Goal: Task Accomplishment & Management: Complete application form

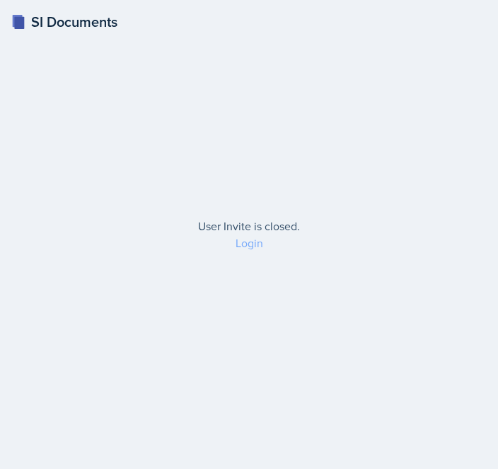
click at [243, 245] on link "Login" at bounding box center [249, 243] width 28 height 16
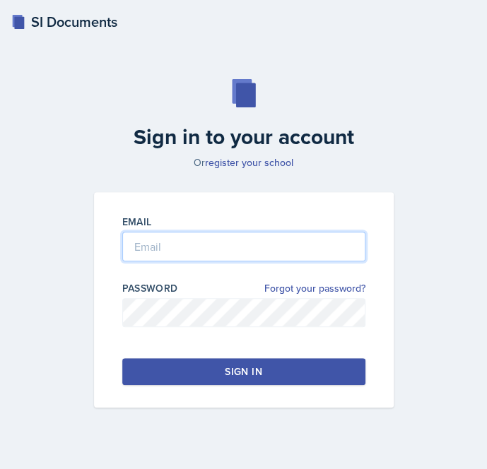
click at [200, 240] on input "email" at bounding box center [243, 247] width 243 height 30
type input "[EMAIL_ADDRESS][DOMAIN_NAME]"
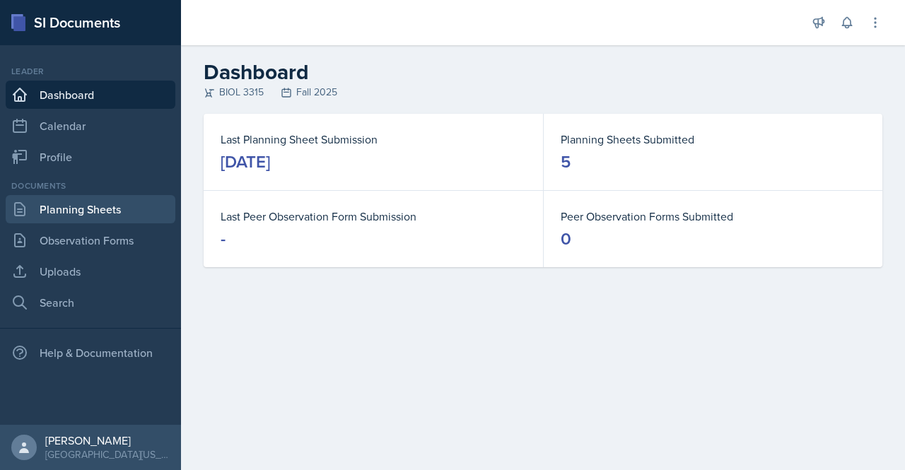
click at [103, 203] on link "Planning Sheets" at bounding box center [91, 209] width 170 height 28
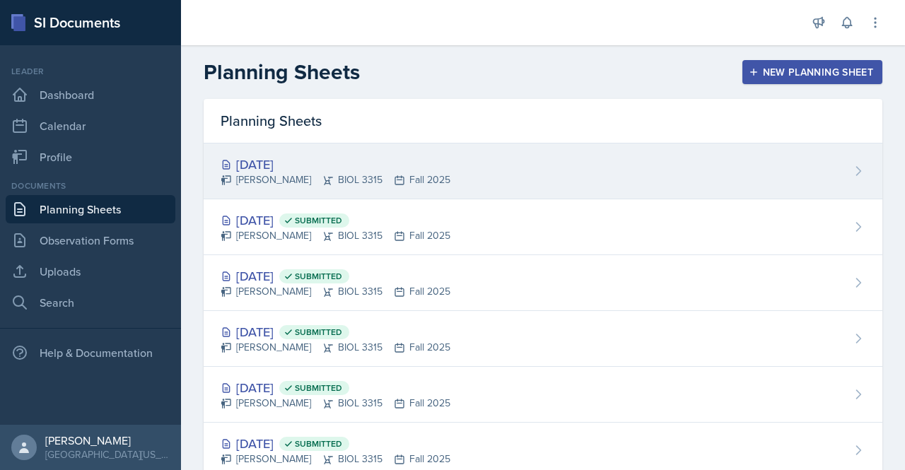
click at [327, 164] on div "[DATE]" at bounding box center [336, 164] width 230 height 19
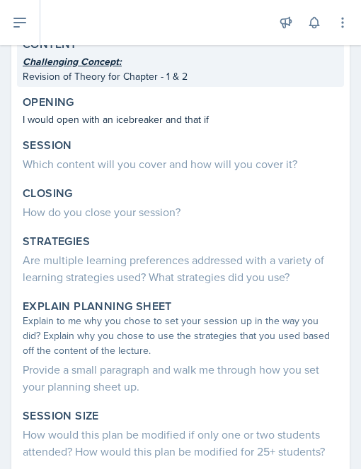
scroll to position [146, 0]
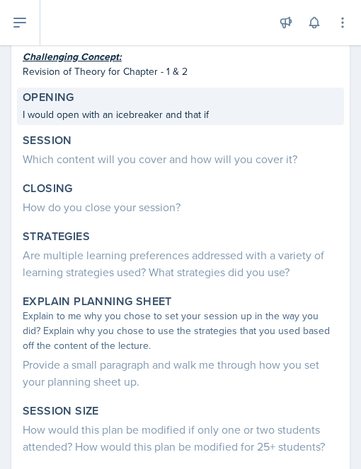
click at [108, 111] on p "I would open with an icebreaker and that if" at bounding box center [180, 114] width 315 height 15
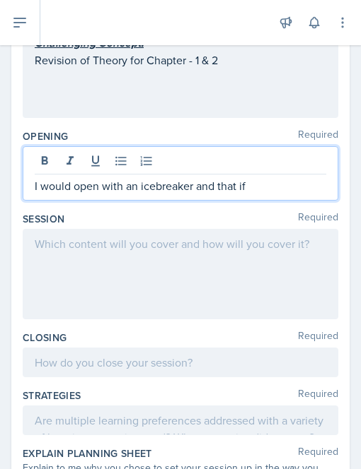
click at [261, 168] on div "I would open with an icebreaker and that if" at bounding box center [180, 173] width 315 height 54
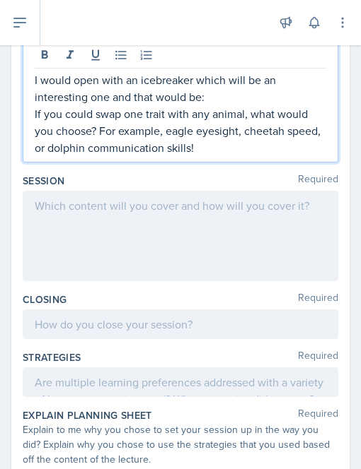
scroll to position [252, 0]
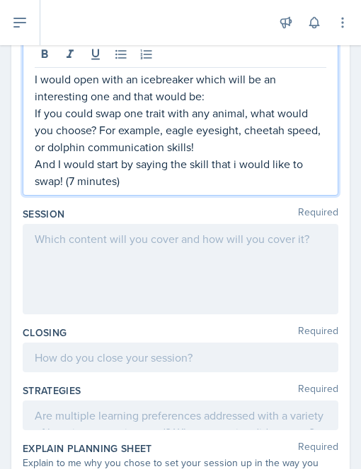
click at [76, 177] on p "And I would start by saying the skill that i would like to swap! (7 minutes)" at bounding box center [180, 173] width 291 height 34
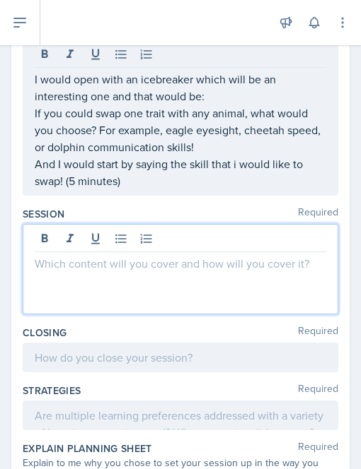
click at [45, 238] on div at bounding box center [180, 269] width 315 height 90
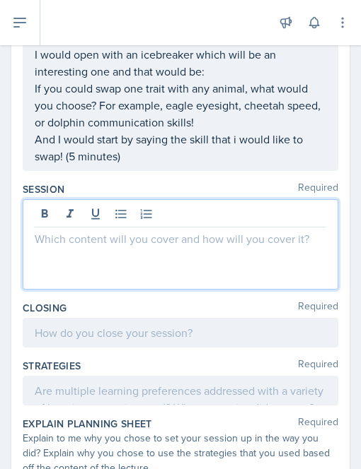
scroll to position [228, 0]
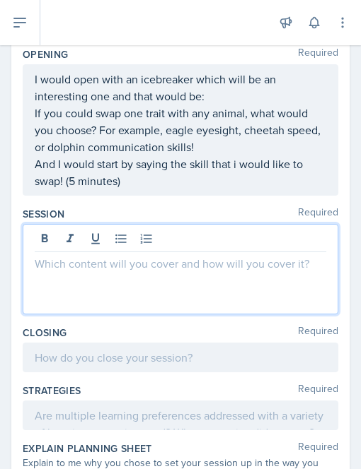
click at [44, 262] on p at bounding box center [180, 263] width 291 height 17
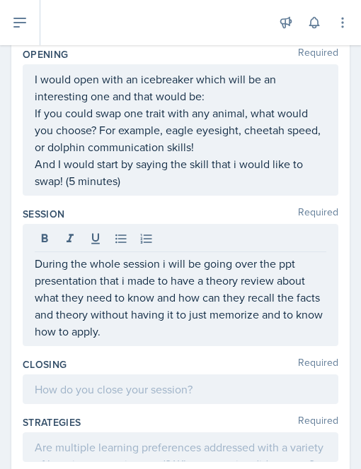
drag, startPoint x: 164, startPoint y: 338, endPoint x: 148, endPoint y: 329, distance: 18.1
click at [148, 329] on div "During the whole session i will be going over the ppt presentation that i made …" at bounding box center [180, 285] width 315 height 122
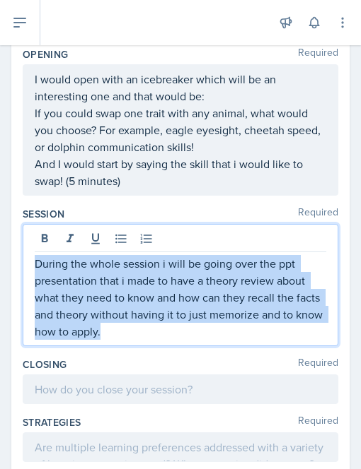
drag, startPoint x: 148, startPoint y: 329, endPoint x: 31, endPoint y: 261, distance: 135.6
click at [31, 261] on div "During the whole session i will be going over the ppt presentation that i made …" at bounding box center [180, 285] width 315 height 122
copy p "During the whole session i will be going over the ppt presentation that i made …"
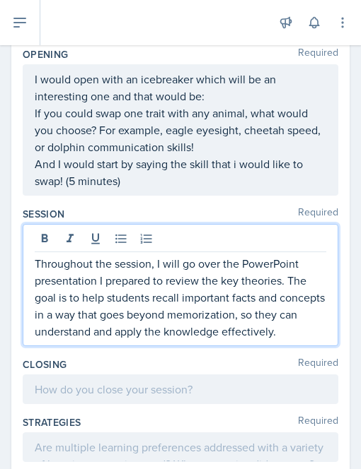
click at [177, 261] on p "Throughout the session, I will go over the PowerPoint presentation I prepared t…" at bounding box center [180, 297] width 291 height 85
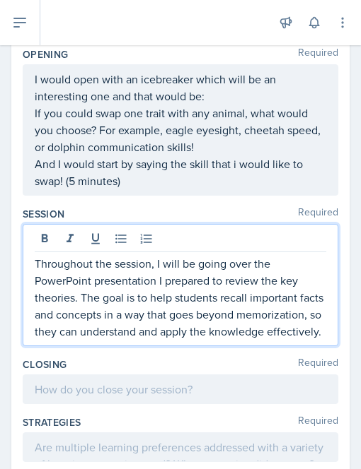
click at [89, 282] on p "Throughout the session, I will be going over the PowerPoint presentation I prep…" at bounding box center [180, 297] width 291 height 85
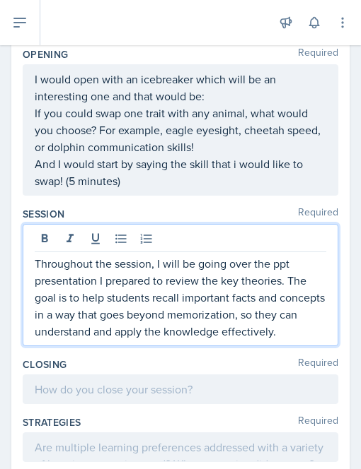
click at [240, 280] on p "Throughout the session, I will be going over the ppt presentation I prepared to…" at bounding box center [180, 297] width 291 height 85
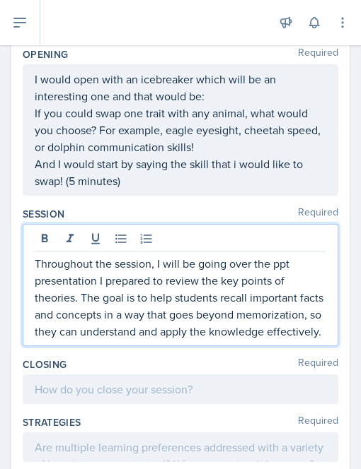
click at [74, 298] on p "Throughout the session, I will be going over the ppt presentation I prepared to…" at bounding box center [180, 297] width 291 height 85
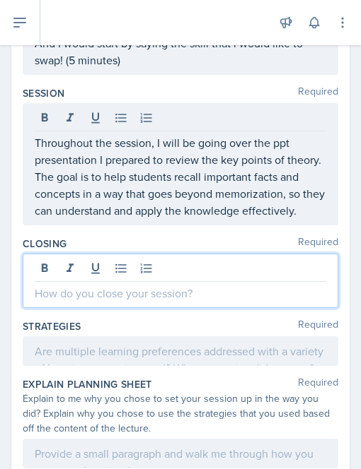
click at [61, 302] on p at bounding box center [180, 293] width 291 height 17
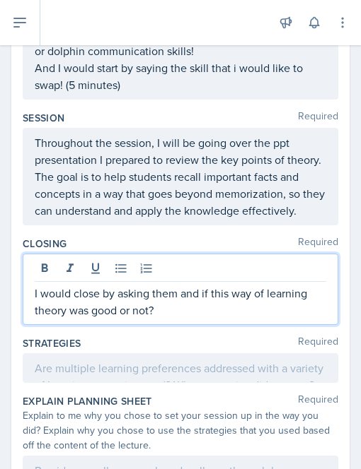
click at [199, 305] on p "I would close by asking them and if this way of learning theory was good or not?" at bounding box center [180, 302] width 291 height 34
click at [298, 300] on p "I would close by asking them if this way of learning theory was good or not?" at bounding box center [180, 302] width 291 height 34
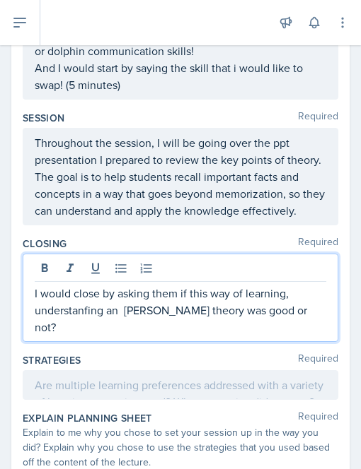
click at [86, 325] on p "I would close by asking them if this way of learning, understanfing an [PERSON_…" at bounding box center [180, 310] width 291 height 51
click at [132, 326] on p "I would close by asking them if this way of learning, understanding an [PERSON_…" at bounding box center [180, 310] width 291 height 51
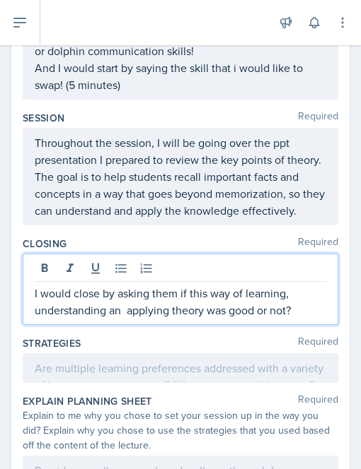
click at [127, 319] on p "I would close by asking them if this way of learning, understanding an applying…" at bounding box center [180, 302] width 291 height 34
click at [284, 319] on p "I would close by asking them if this way of learning, understanding an applying…" at bounding box center [180, 302] width 291 height 34
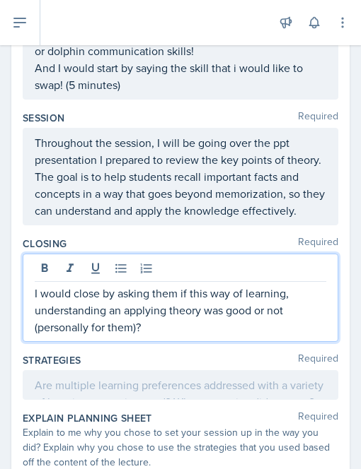
click at [141, 336] on p "I would close by asking them if this way of learning, understanding an applying…" at bounding box center [180, 310] width 291 height 51
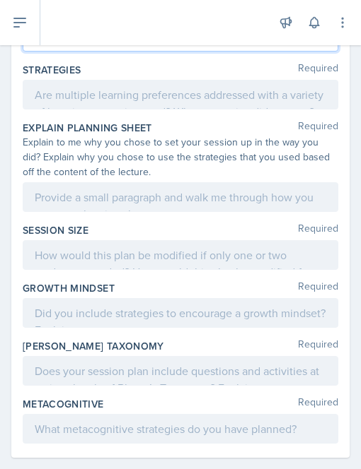
scroll to position [621, 0]
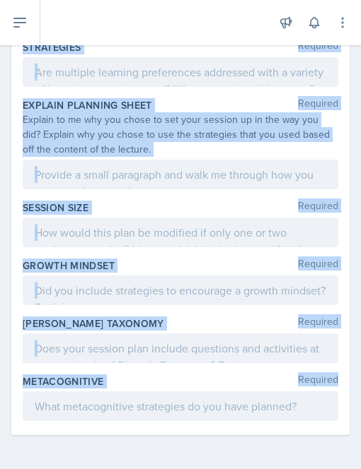
drag, startPoint x: 23, startPoint y: 77, endPoint x: 125, endPoint y: 391, distance: 330.2
copy div "Strategies Required Explain Planning Sheet Required Explain to me why you chose…"
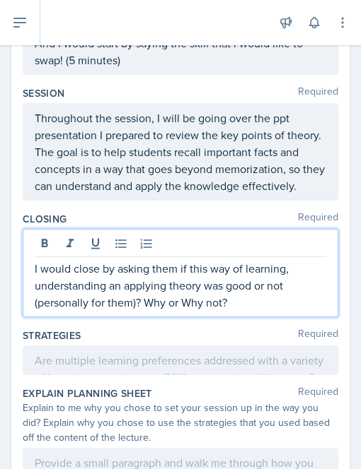
scroll to position [373, 0]
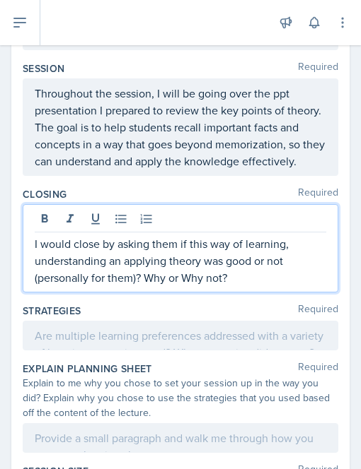
click at [247, 279] on p "I would close by asking them if this way of learning, understanding an applying…" at bounding box center [180, 260] width 291 height 51
click at [235, 286] on p "I would close by asking them if this way of learning, understanding an applying…" at bounding box center [180, 260] width 291 height 51
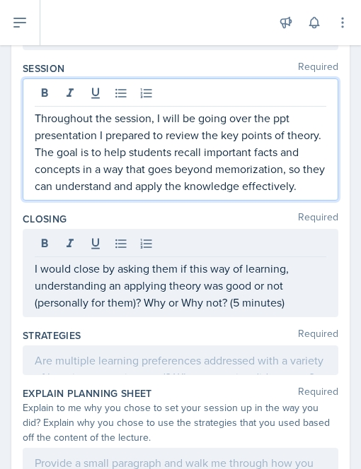
scroll to position [397, 0]
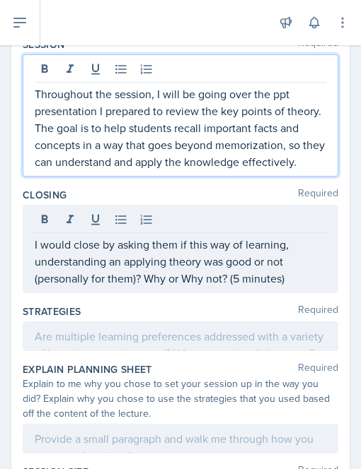
click at [132, 170] on p "Throughout the session, I will be going over the ppt presentation I prepared to…" at bounding box center [180, 128] width 291 height 85
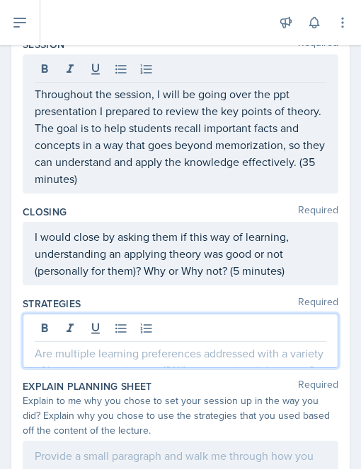
click at [75, 327] on div at bounding box center [180, 341] width 315 height 54
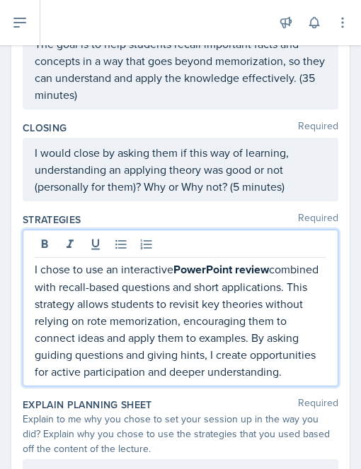
scroll to position [461, 0]
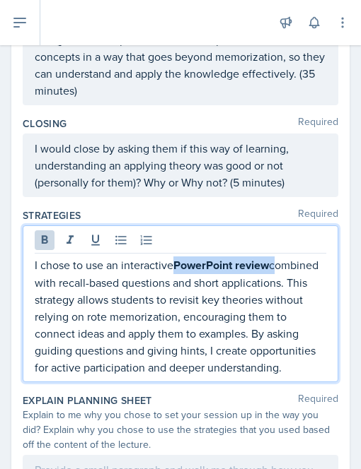
drag, startPoint x: 176, startPoint y: 263, endPoint x: 285, endPoint y: 261, distance: 108.9
click at [285, 261] on p "I chose to use an interactive PowerPoint review combined with recall-based ques…" at bounding box center [180, 316] width 291 height 119
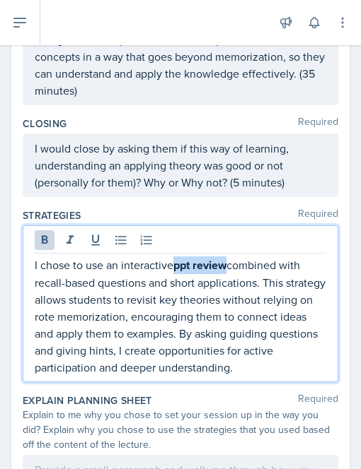
drag, startPoint x: 177, startPoint y: 267, endPoint x: 229, endPoint y: 266, distance: 52.3
click at [226, 266] on strong "ppt review" at bounding box center [199, 265] width 53 height 16
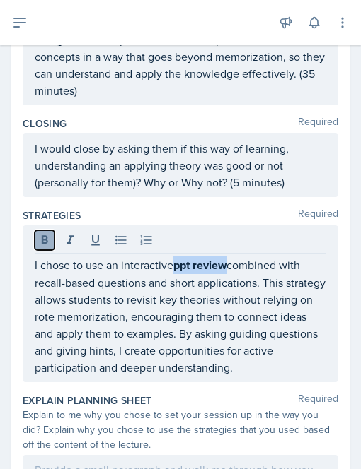
click at [44, 235] on icon at bounding box center [44, 240] width 14 height 14
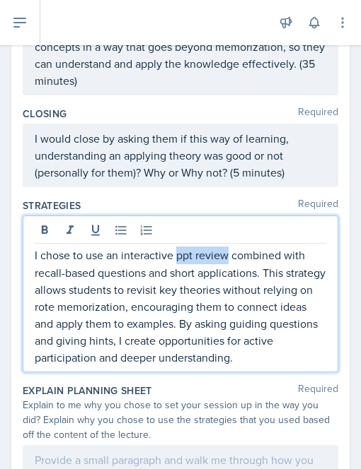
scroll to position [472, 0]
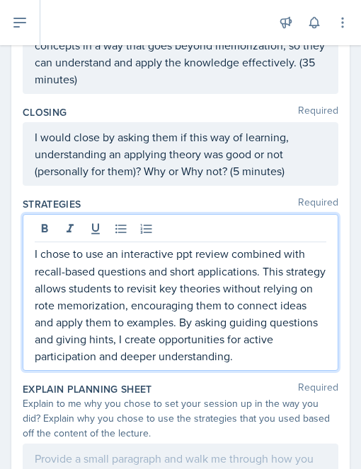
click at [124, 331] on p "I chose to use an interactive ppt review combined with recall-based questions a…" at bounding box center [180, 304] width 291 height 119
click at [105, 304] on p "I chose to use an interactive ppt review combined with recall-based questions a…" at bounding box center [180, 304] width 291 height 119
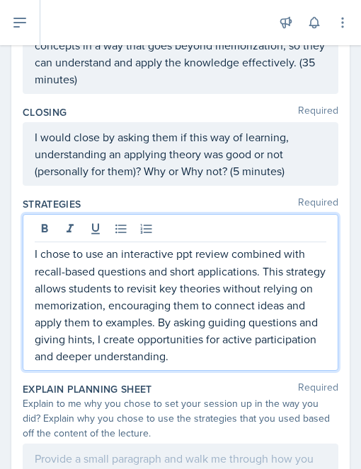
click at [153, 305] on p "I chose to use an interactive ppt review combined with recall-based questions a…" at bounding box center [180, 304] width 291 height 119
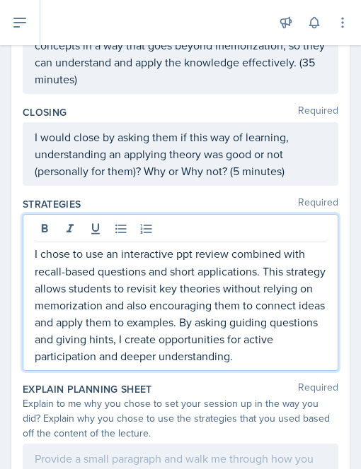
click at [71, 325] on p "I chose to use an interactive ppt review combined with recall-based questions a…" at bounding box center [180, 304] width 291 height 119
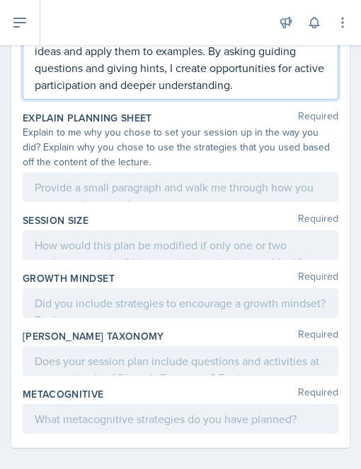
scroll to position [748, 0]
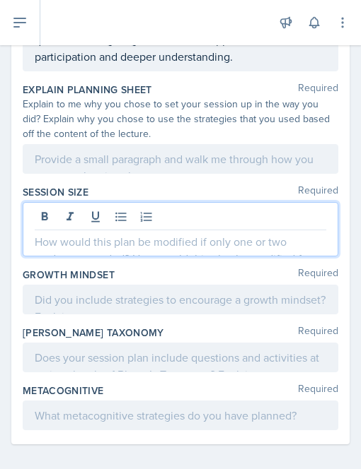
click at [68, 250] on p at bounding box center [180, 241] width 291 height 17
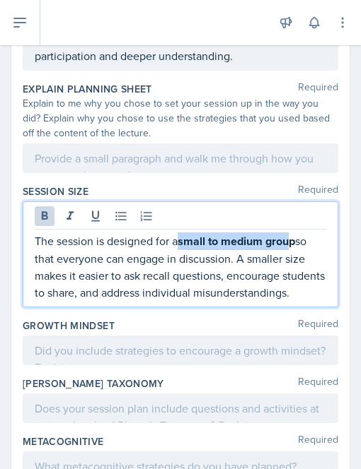
drag, startPoint x: 184, startPoint y: 257, endPoint x: 296, endPoint y: 258, distance: 111.7
click at [295, 250] on strong "small to medium group" at bounding box center [235, 241] width 117 height 16
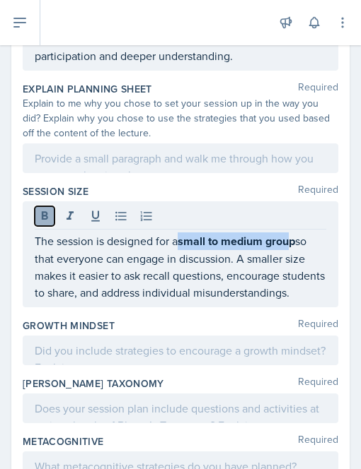
click at [52, 226] on button at bounding box center [45, 216] width 20 height 20
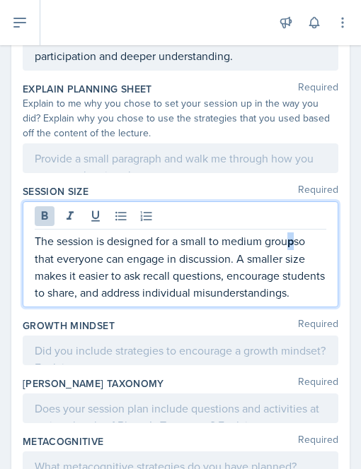
click at [292, 250] on strong "p" at bounding box center [290, 241] width 6 height 16
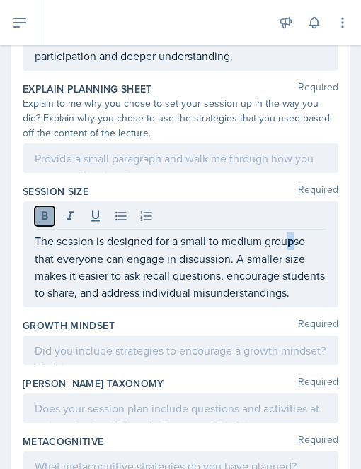
click at [45, 220] on icon at bounding box center [45, 215] width 6 height 8
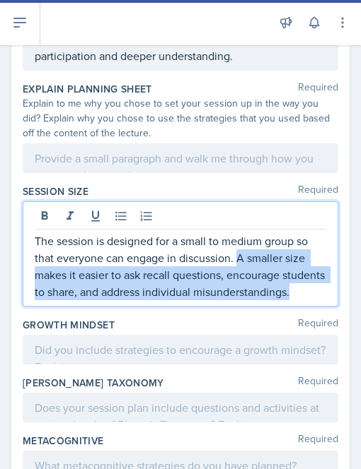
drag, startPoint x: 167, startPoint y: 325, endPoint x: 236, endPoint y: 269, distance: 89.4
click at [236, 269] on p "The session is designed for a small to medium group so that everyone can engage…" at bounding box center [180, 267] width 291 height 68
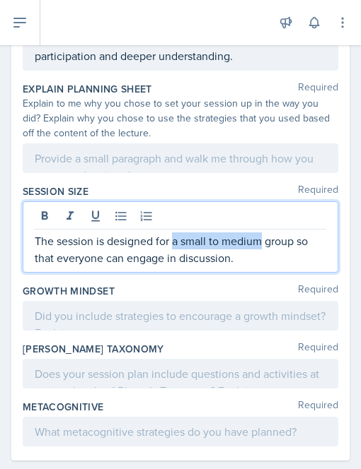
drag, startPoint x: 175, startPoint y: 252, endPoint x: 262, endPoint y: 255, distance: 87.0
click at [262, 255] on p "The session is designed for a small to medium group so that everyone can engage…" at bounding box center [180, 250] width 291 height 34
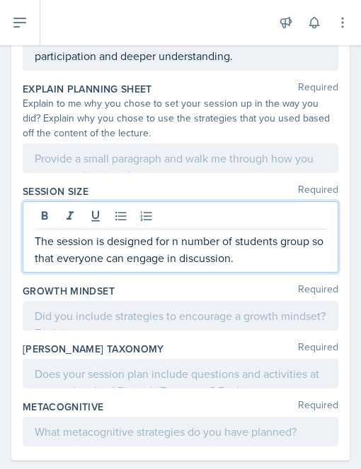
click at [312, 254] on p "The session is designed for n number of students group so that everyone can eng…" at bounding box center [180, 250] width 291 height 34
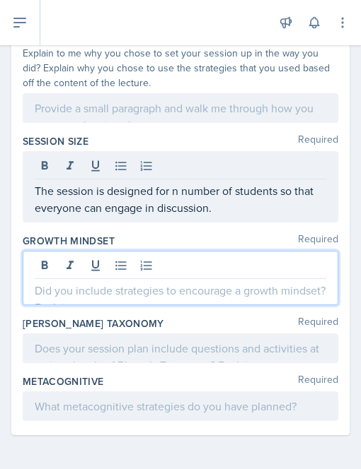
click at [88, 288] on p at bounding box center [180, 290] width 291 height 17
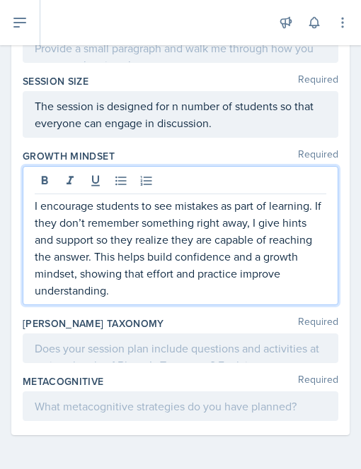
scroll to position [870, 0]
click at [194, 275] on p "I encourage students to see mistakes as part of learning. If they don’t remembe…" at bounding box center [180, 248] width 291 height 102
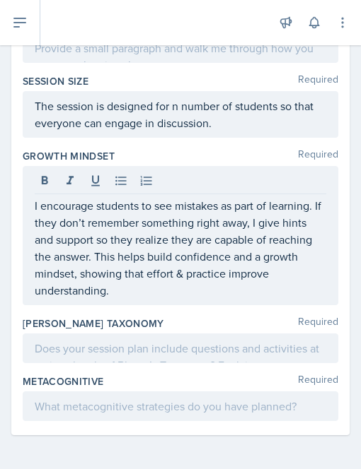
click at [79, 339] on div at bounding box center [180, 349] width 315 height 30
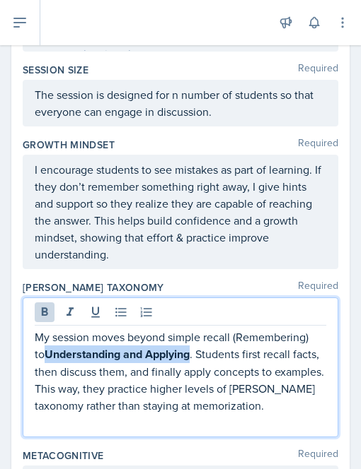
drag, startPoint x: 49, startPoint y: 368, endPoint x: 194, endPoint y: 367, distance: 144.2
click at [189, 363] on strong "Understanding and Applying" at bounding box center [117, 354] width 145 height 16
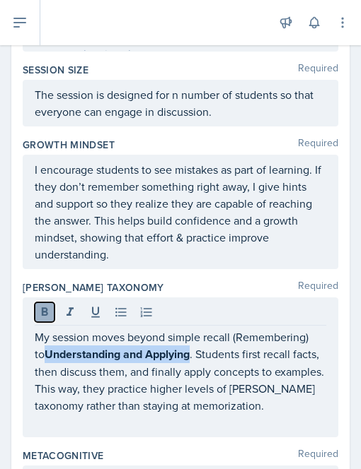
click at [44, 320] on icon at bounding box center [44, 312] width 14 height 14
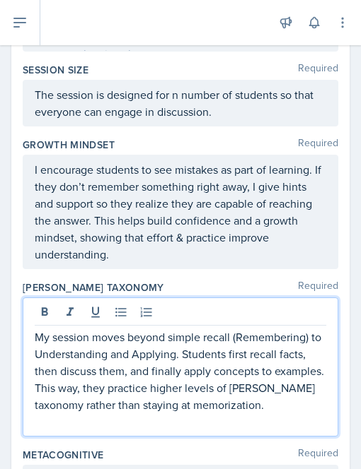
click at [92, 408] on p "My session moves beyond simple recall (Remembering) to Understanding and Applyi…" at bounding box center [180, 371] width 291 height 85
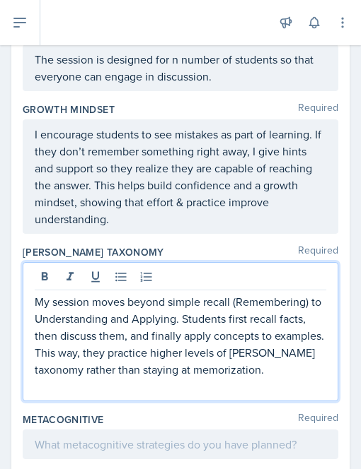
scroll to position [906, 0]
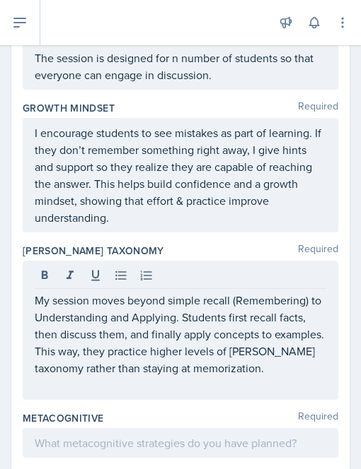
click at [92, 400] on div "My session moves beyond simple recall (Remembering) to Understanding and Applyi…" at bounding box center [180, 330] width 315 height 139
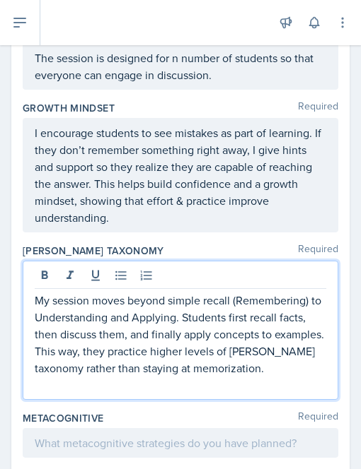
click at [77, 394] on p at bounding box center [180, 385] width 291 height 17
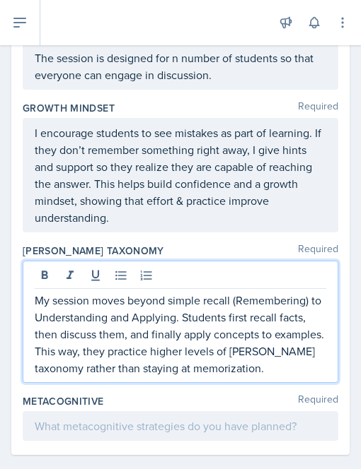
scroll to position [937, 0]
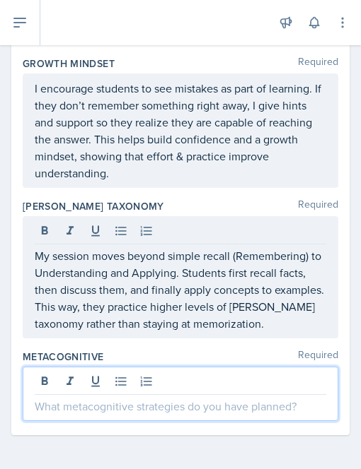
click at [112, 411] on p at bounding box center [180, 406] width 291 height 17
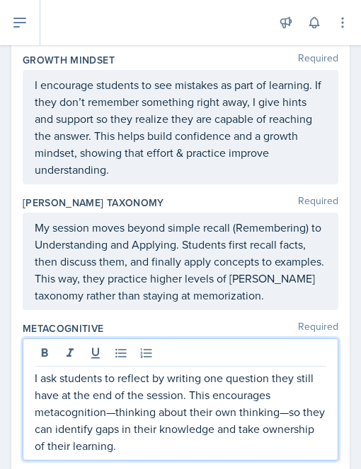
scroll to position [1005, 0]
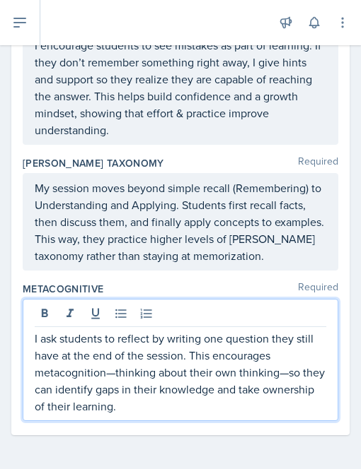
click at [113, 370] on p "I ask students to reflect by writing one question they still have at the end of…" at bounding box center [180, 372] width 291 height 85
click at [277, 380] on p "I ask students to reflect by writing one question they still have at the end of…" at bounding box center [180, 372] width 291 height 85
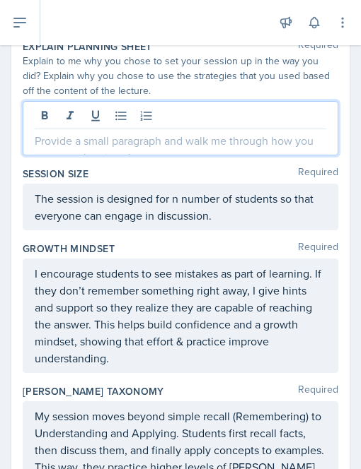
scroll to position [814, 0]
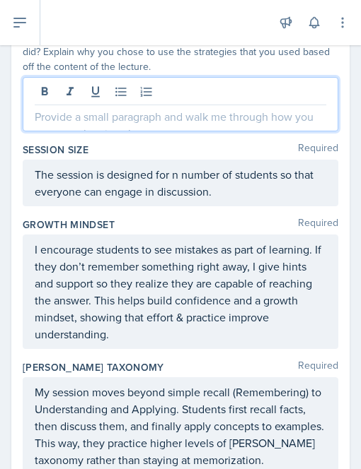
click at [49, 125] on p at bounding box center [180, 116] width 291 height 17
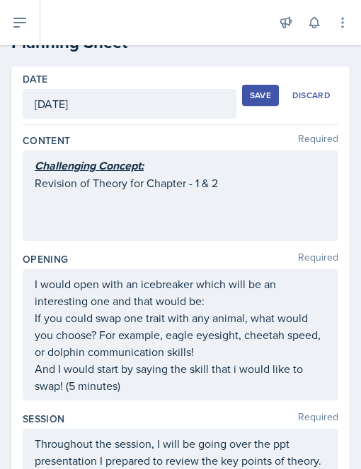
scroll to position [0, 0]
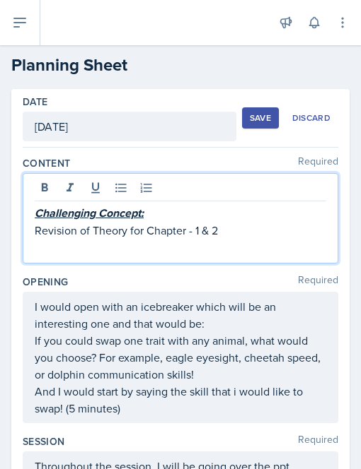
click at [93, 209] on div "Challenging Concept: Revision of Theory for Chapter - 1 & 2" at bounding box center [180, 221] width 291 height 35
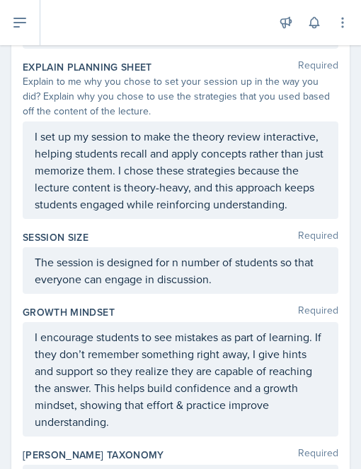
scroll to position [795, 0]
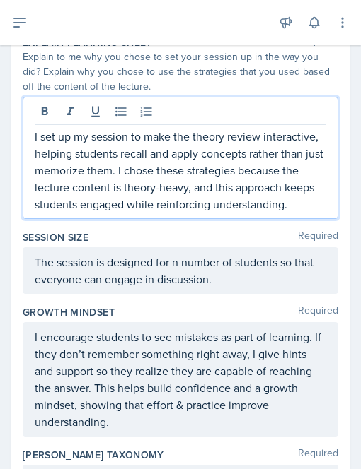
click at [110, 213] on p "I set up my session to make the theory review interactive, helping students rec…" at bounding box center [180, 170] width 291 height 85
click at [252, 201] on p "I set up my session to make the theory review interactive, helping students rec…" at bounding box center [180, 170] width 291 height 85
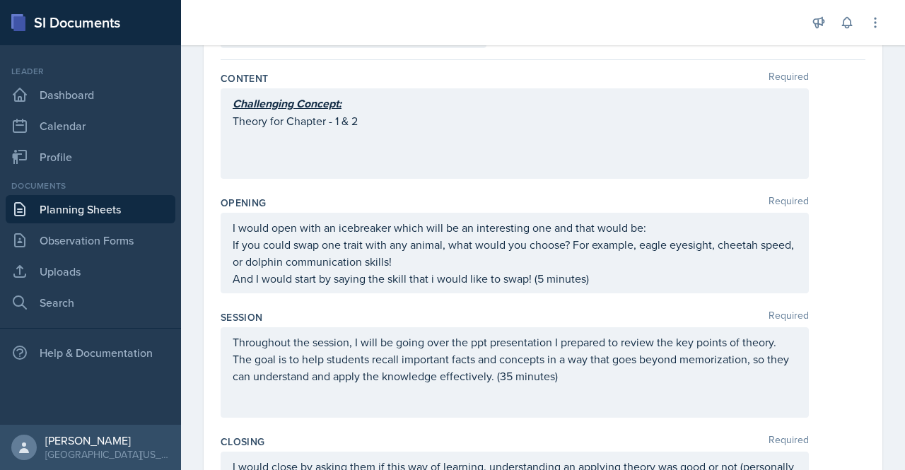
scroll to position [120, 0]
click at [604, 182] on div "Content Required Challenging Concept: Theory for Chapter - 1 & 2" at bounding box center [543, 128] width 645 height 124
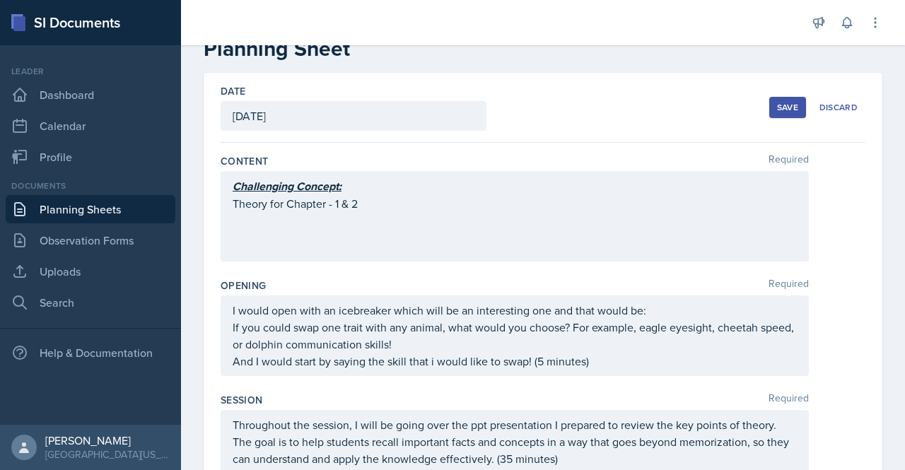
scroll to position [0, 0]
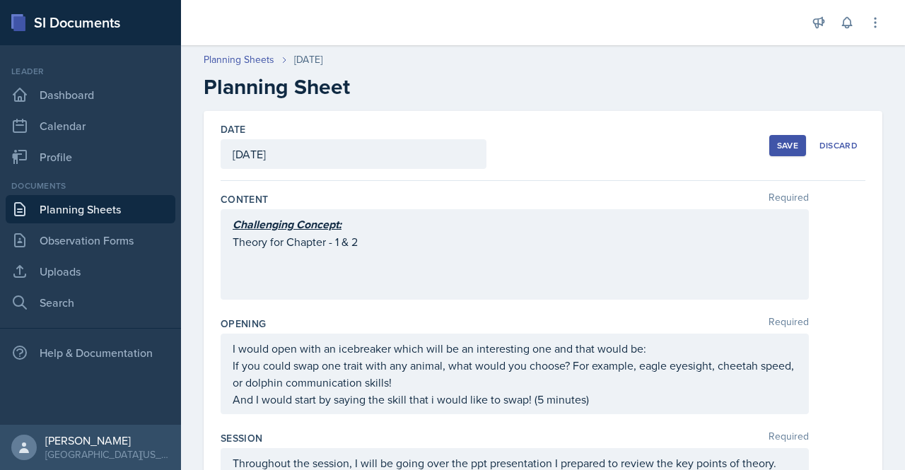
click at [777, 149] on div "Save" at bounding box center [787, 145] width 21 height 11
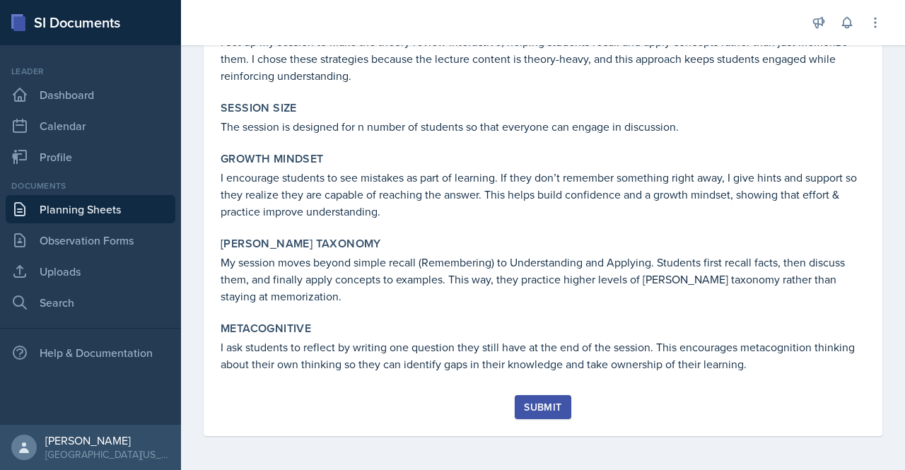
scroll to position [622, 0]
click at [537, 407] on div "Submit" at bounding box center [542, 407] width 37 height 11
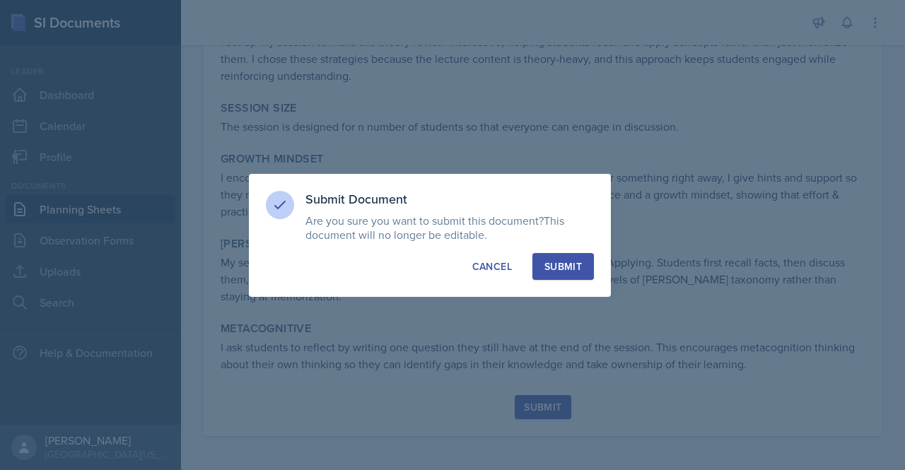
click at [571, 269] on div "Submit" at bounding box center [562, 266] width 37 height 14
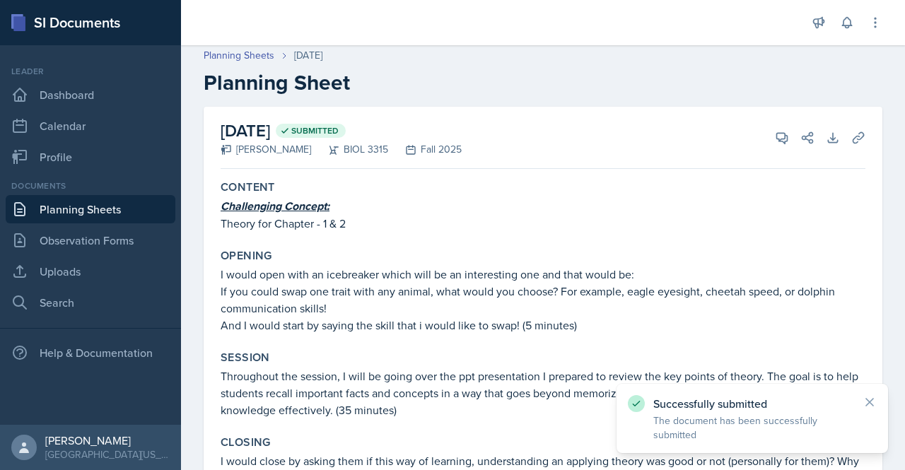
scroll to position [0, 0]
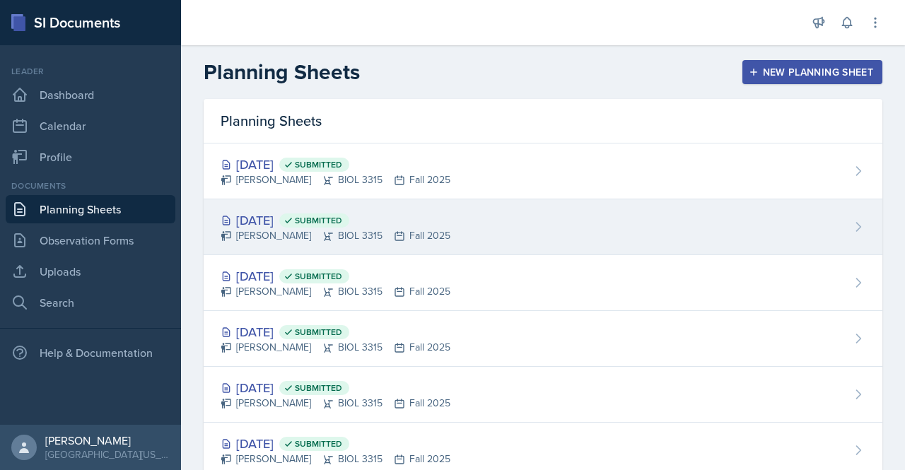
scroll to position [40, 0]
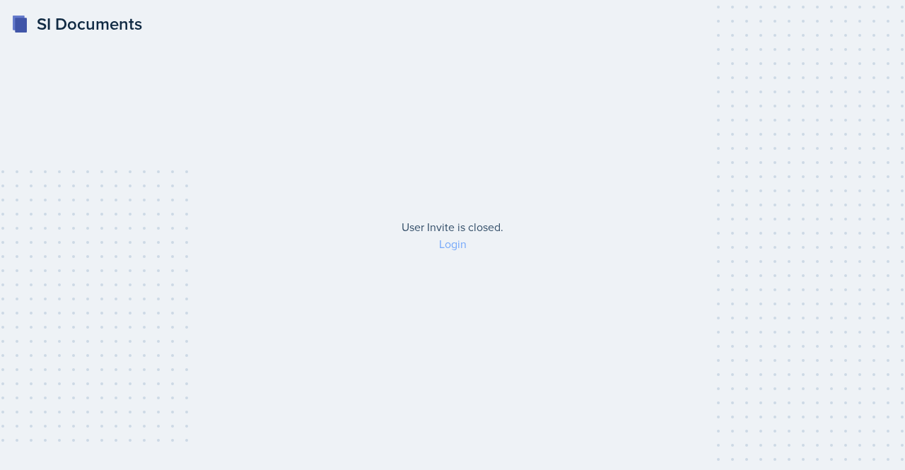
click at [457, 241] on link "Login" at bounding box center [453, 244] width 28 height 16
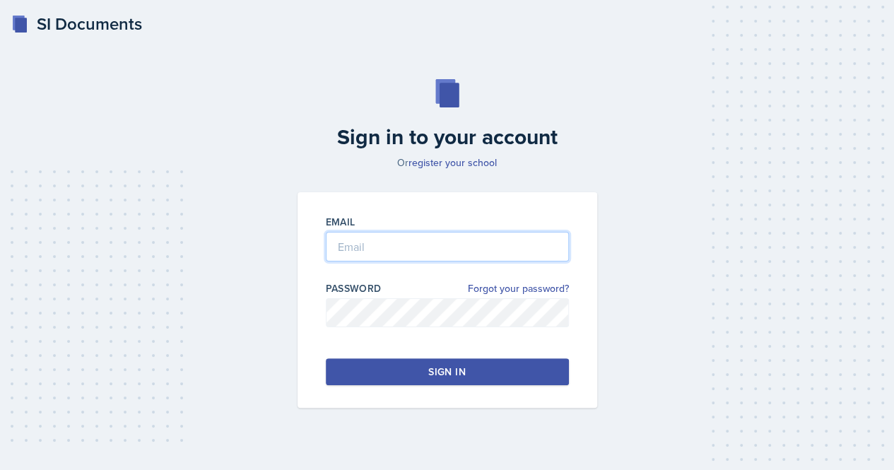
click at [375, 242] on input "email" at bounding box center [447, 247] width 243 height 30
type input "[EMAIL_ADDRESS][DOMAIN_NAME]"
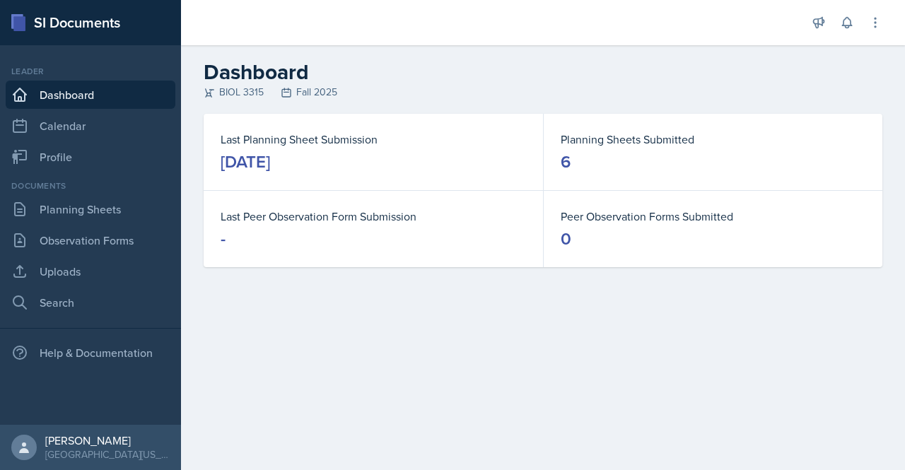
click at [627, 160] on dd "6" at bounding box center [713, 162] width 305 height 23
click at [54, 211] on link "Planning Sheets" at bounding box center [91, 209] width 170 height 28
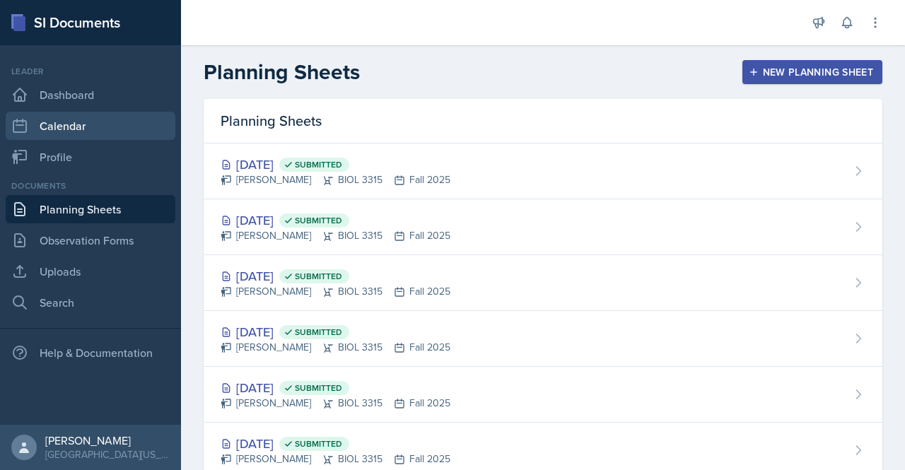
click at [82, 116] on link "Calendar" at bounding box center [91, 126] width 170 height 28
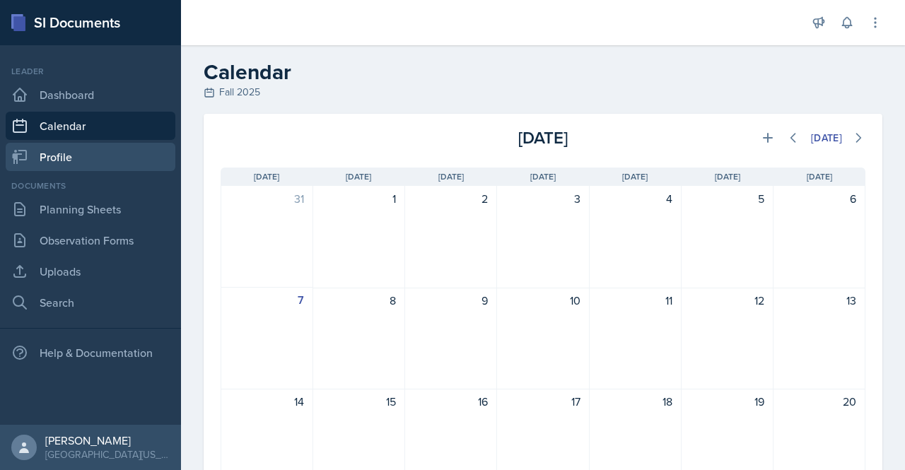
click at [76, 145] on link "Profile" at bounding box center [91, 157] width 170 height 28
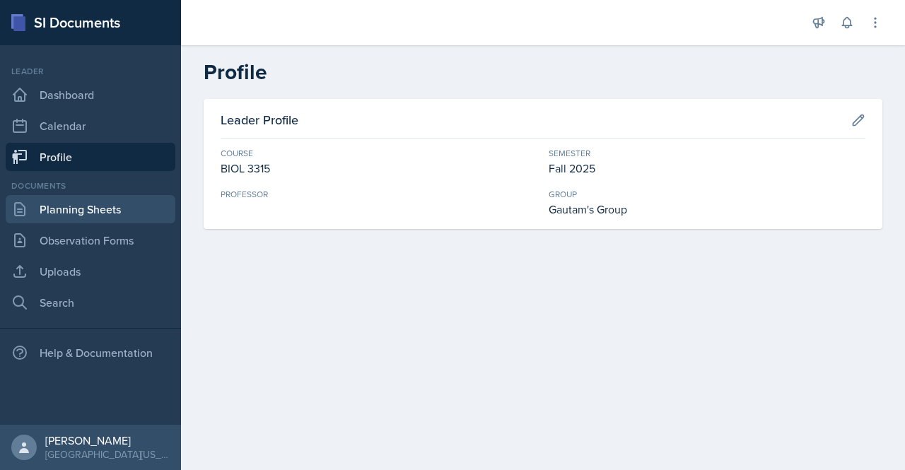
click at [83, 200] on link "Planning Sheets" at bounding box center [91, 209] width 170 height 28
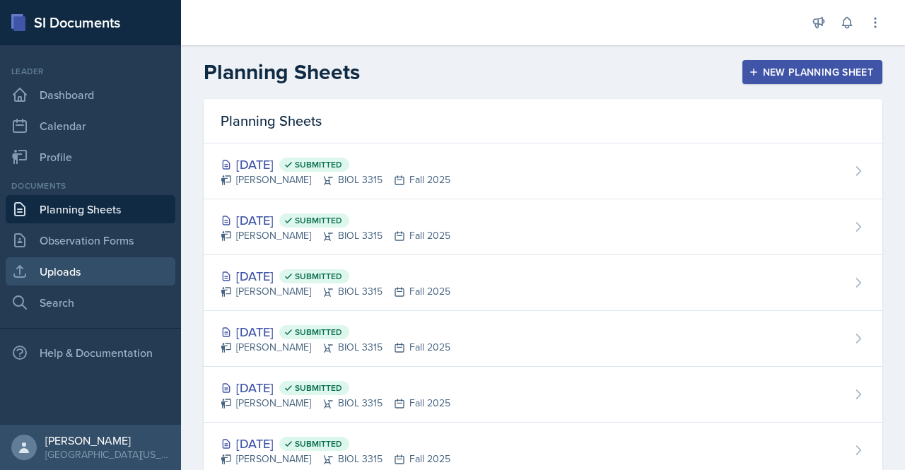
click at [56, 276] on link "Uploads" at bounding box center [91, 271] width 170 height 28
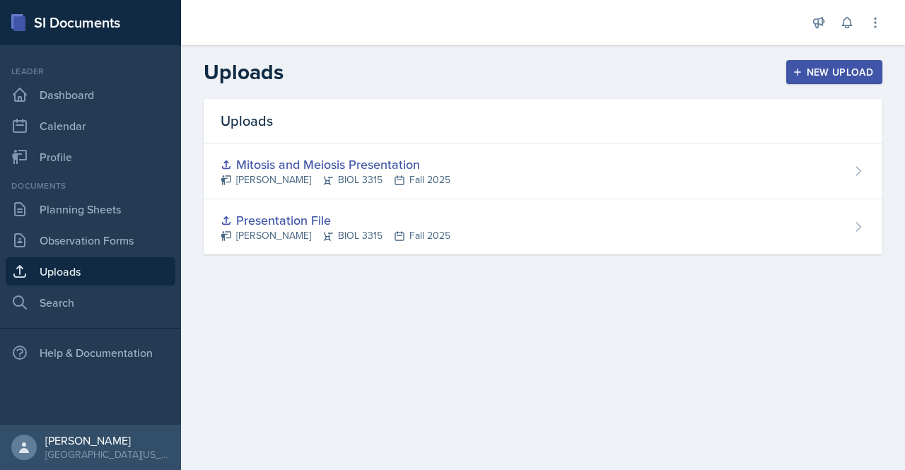
click at [838, 81] on button "New Upload" at bounding box center [834, 72] width 97 height 24
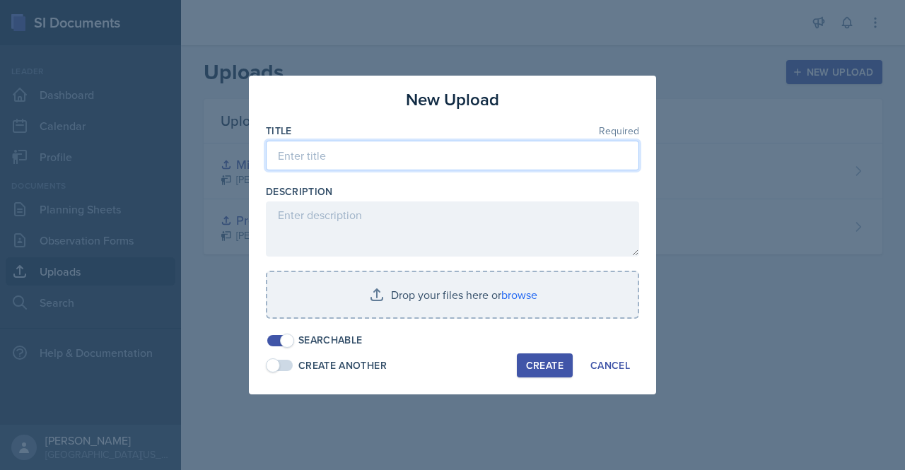
click at [332, 161] on input at bounding box center [452, 156] width 373 height 30
type input "Theory Review"
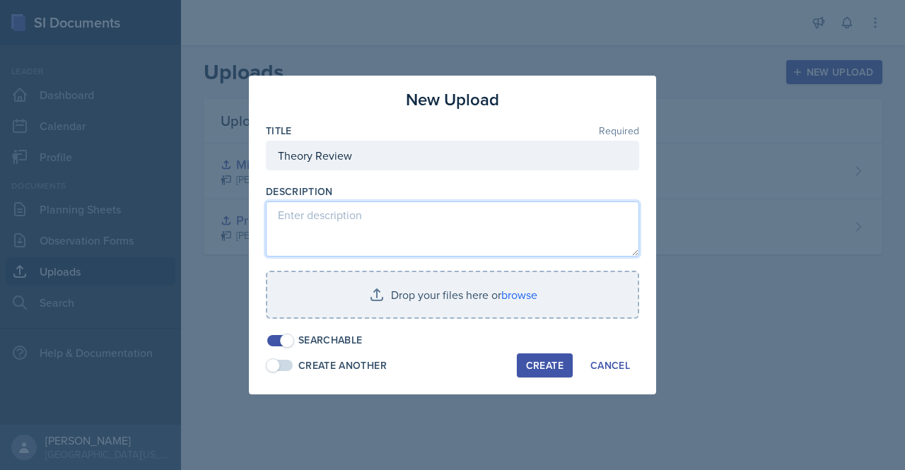
click at [312, 223] on textarea at bounding box center [452, 228] width 373 height 55
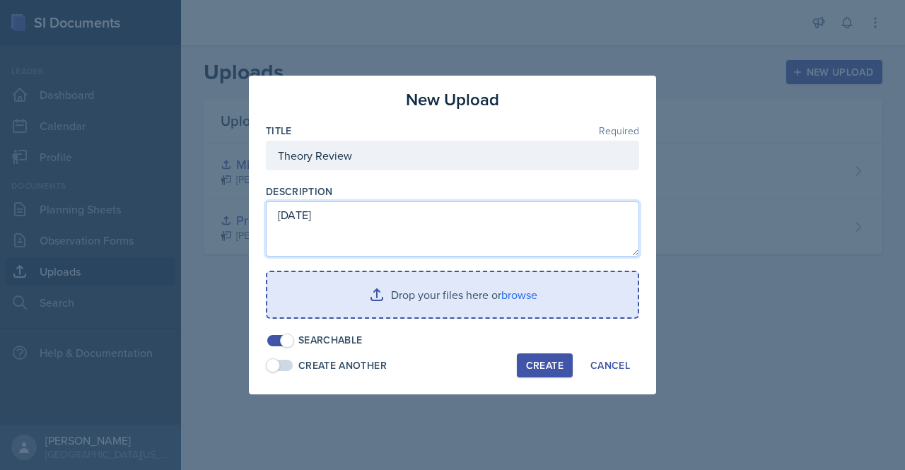
type textarea "09-08-2025"
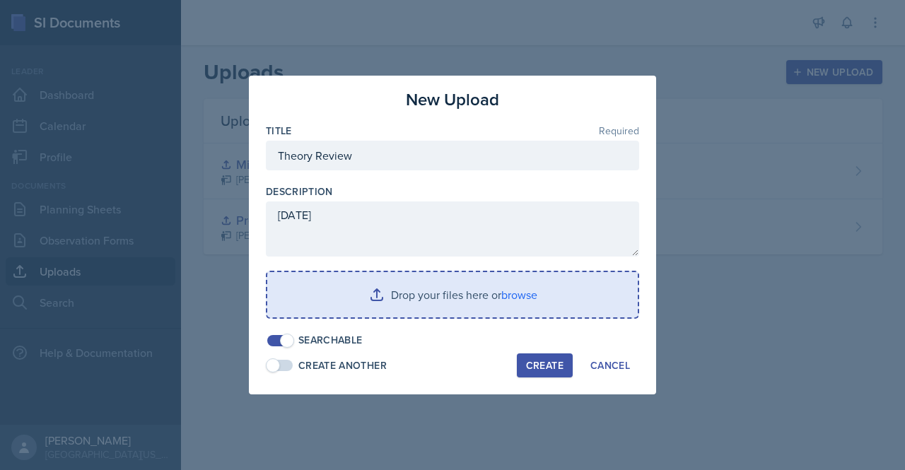
click at [370, 289] on input "file" at bounding box center [452, 294] width 370 height 45
click at [358, 284] on input "file" at bounding box center [452, 294] width 370 height 45
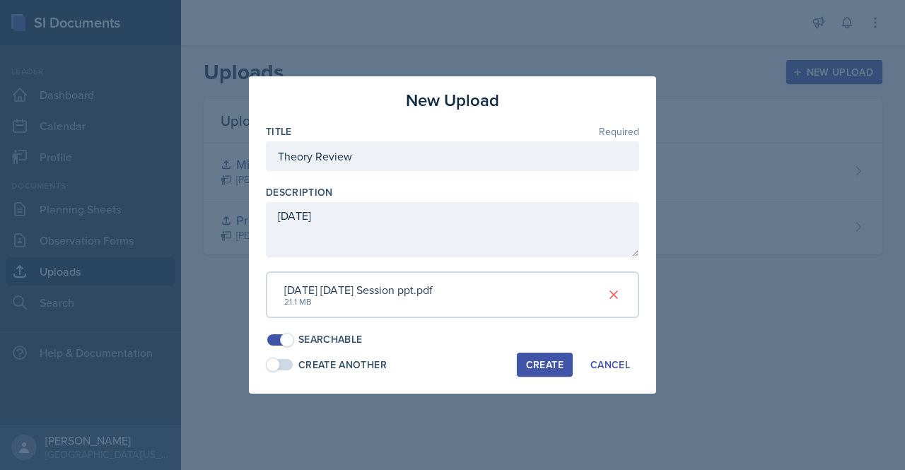
click at [541, 366] on div "Create" at bounding box center [544, 364] width 37 height 11
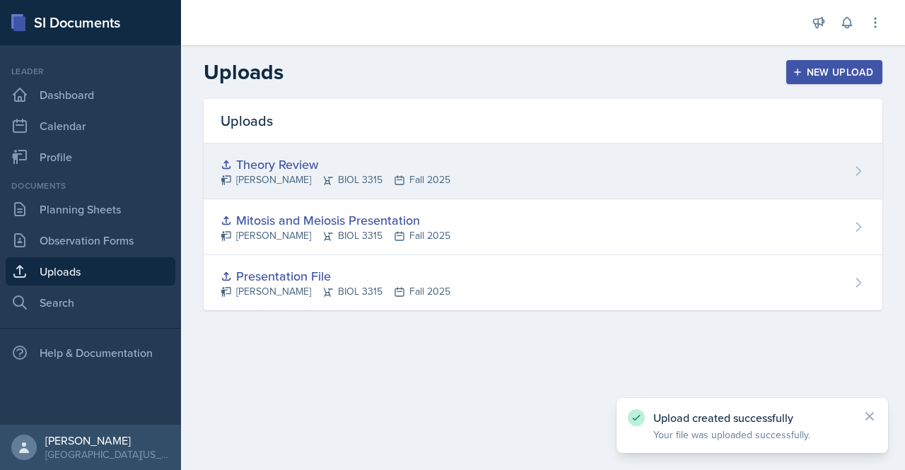
click at [390, 160] on div "Theory Review" at bounding box center [336, 164] width 230 height 19
